Goal: Check status

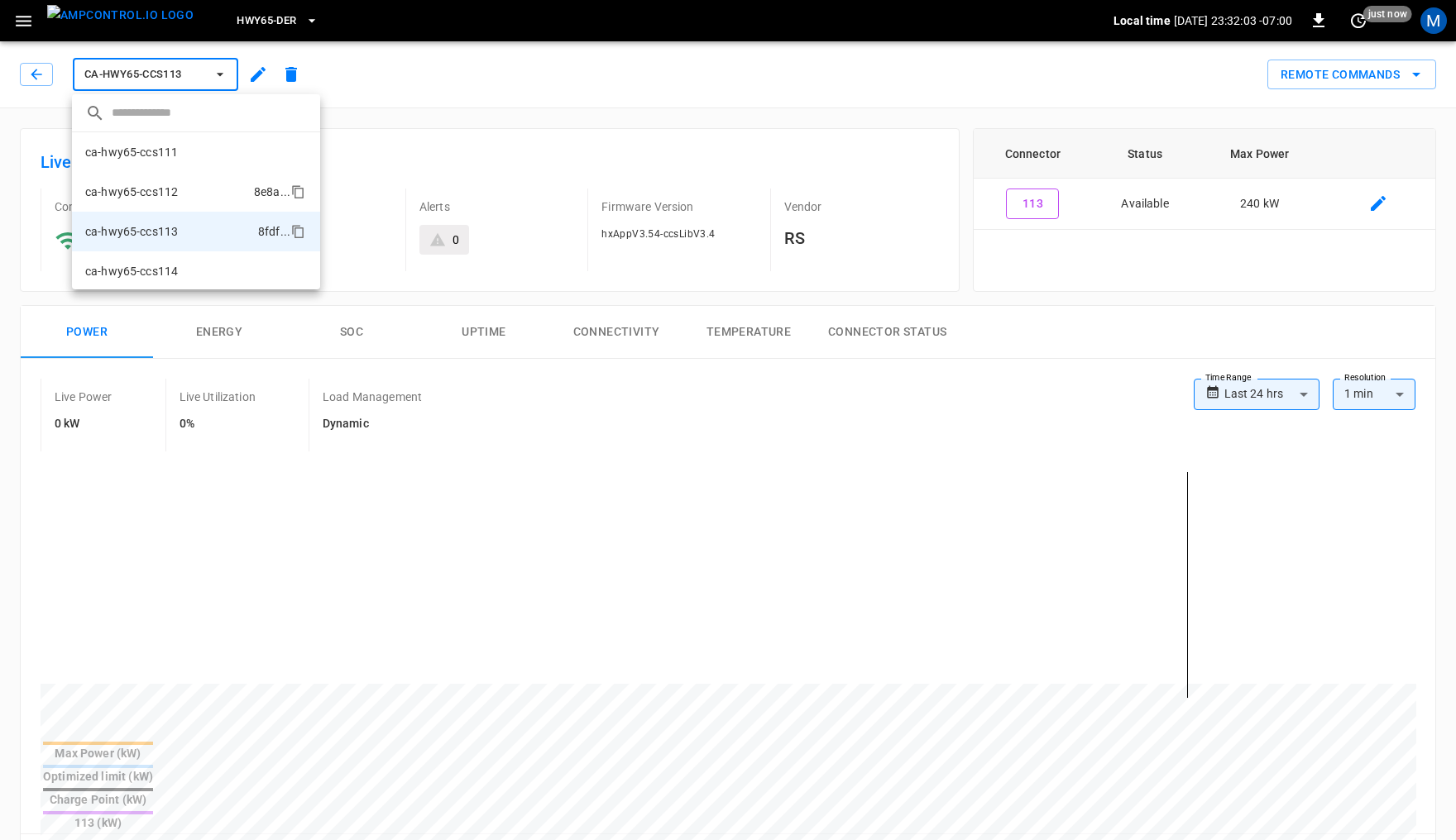
click at [177, 187] on li "ca-hwy65-ccs112 8e8a ..." at bounding box center [196, 192] width 248 height 40
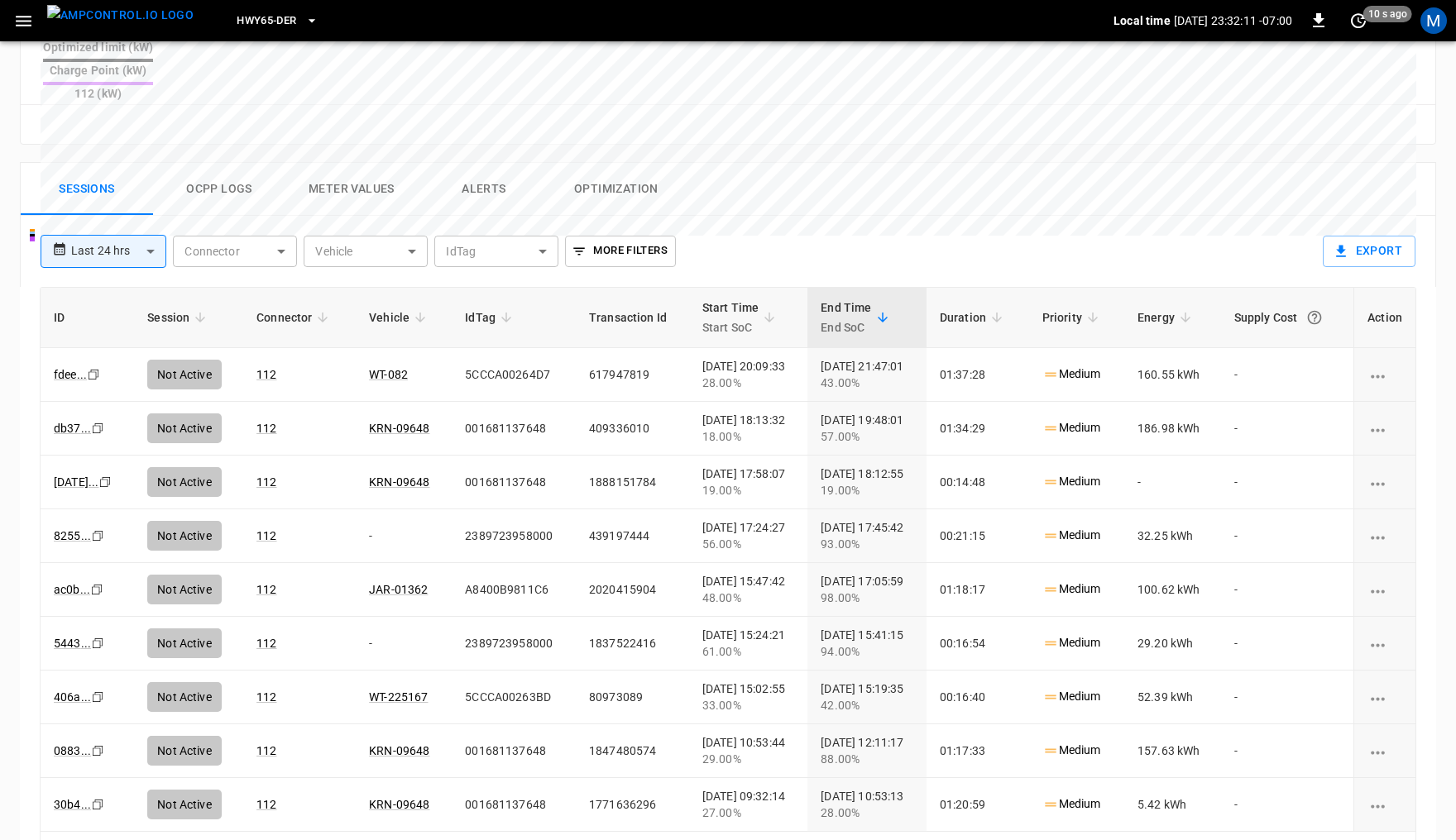
scroll to position [731, 0]
click at [478, 508] on td "2389723958000" at bounding box center [514, 535] width 124 height 54
click at [99, 528] on icon "Copy" at bounding box center [98, 535] width 13 height 13
click at [891, 518] on div "[DATE] 17:45:42 93.00%" at bounding box center [867, 535] width 93 height 33
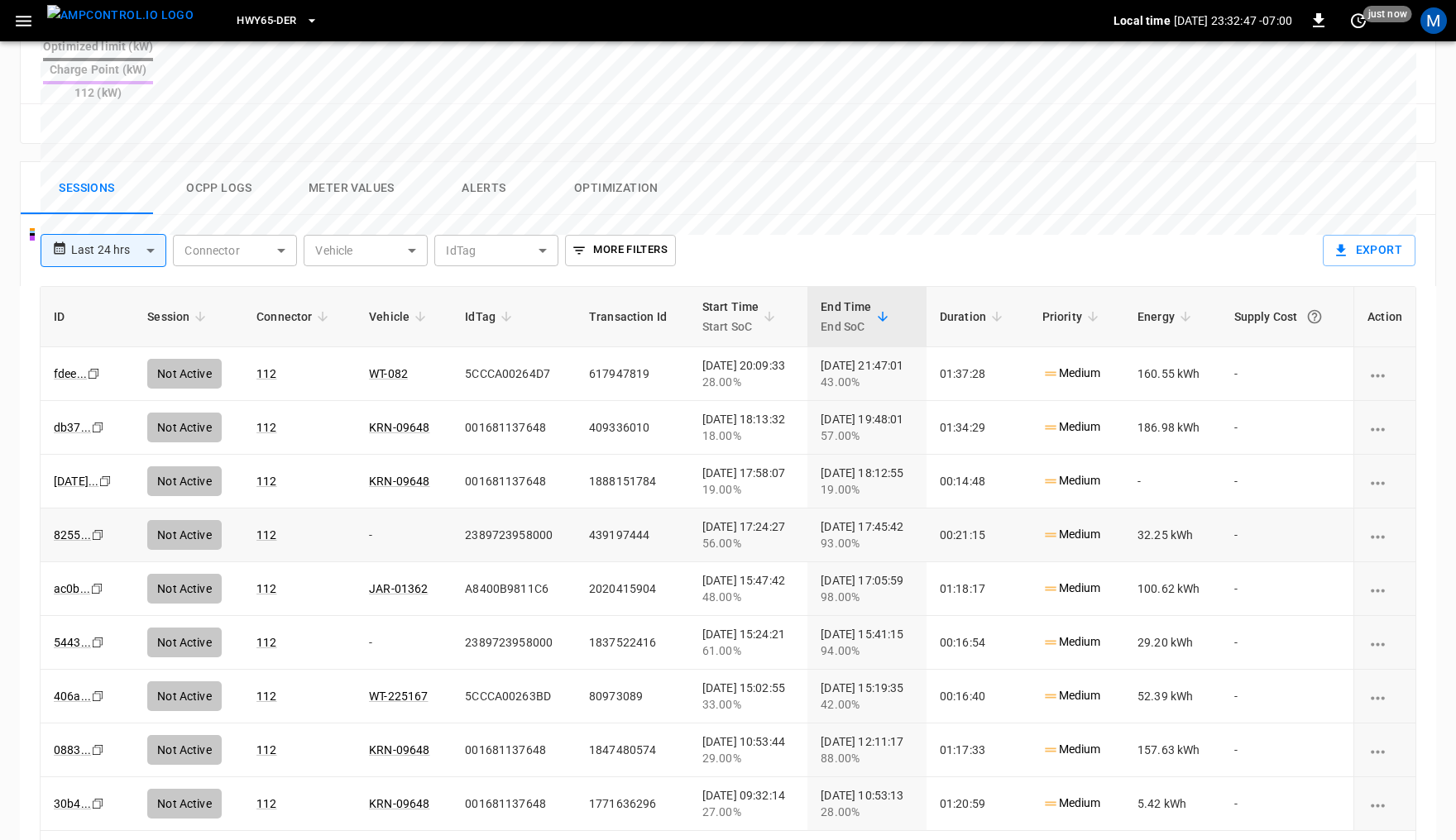
click at [891, 518] on div "[DATE] 17:45:42 93.00%" at bounding box center [867, 535] width 93 height 33
